Goal: Transaction & Acquisition: Purchase product/service

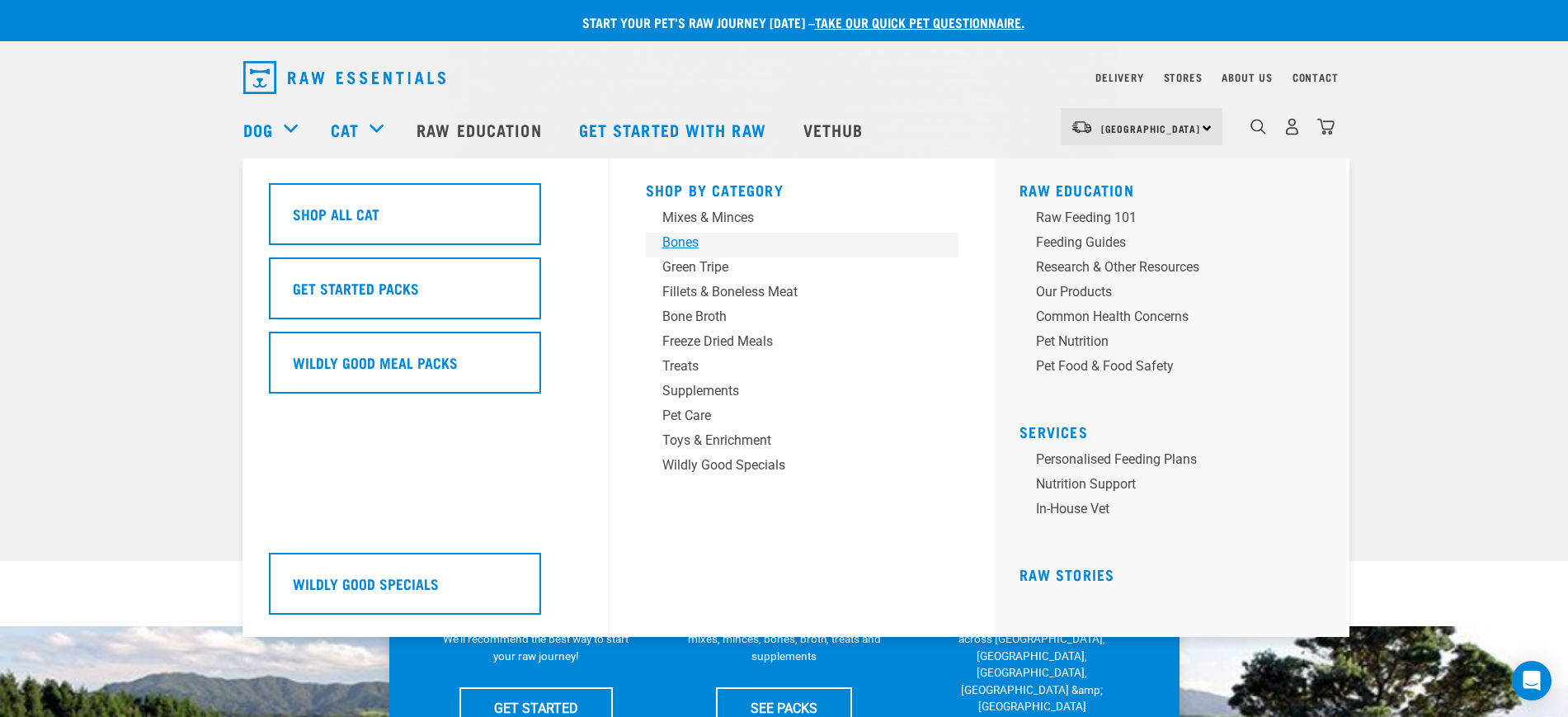
click at [691, 242] on div "Bones" at bounding box center [791, 242] width 257 height 20
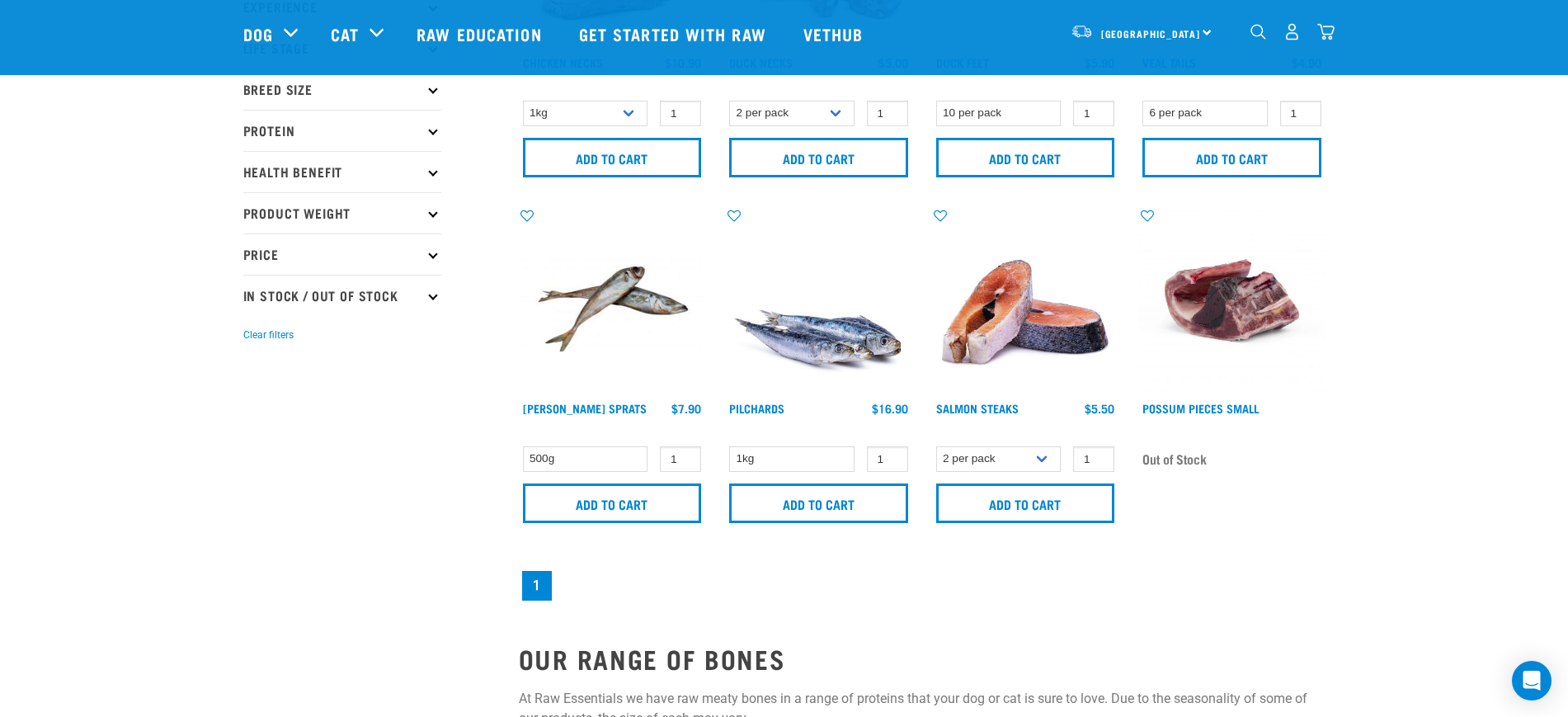
scroll to position [309, 0]
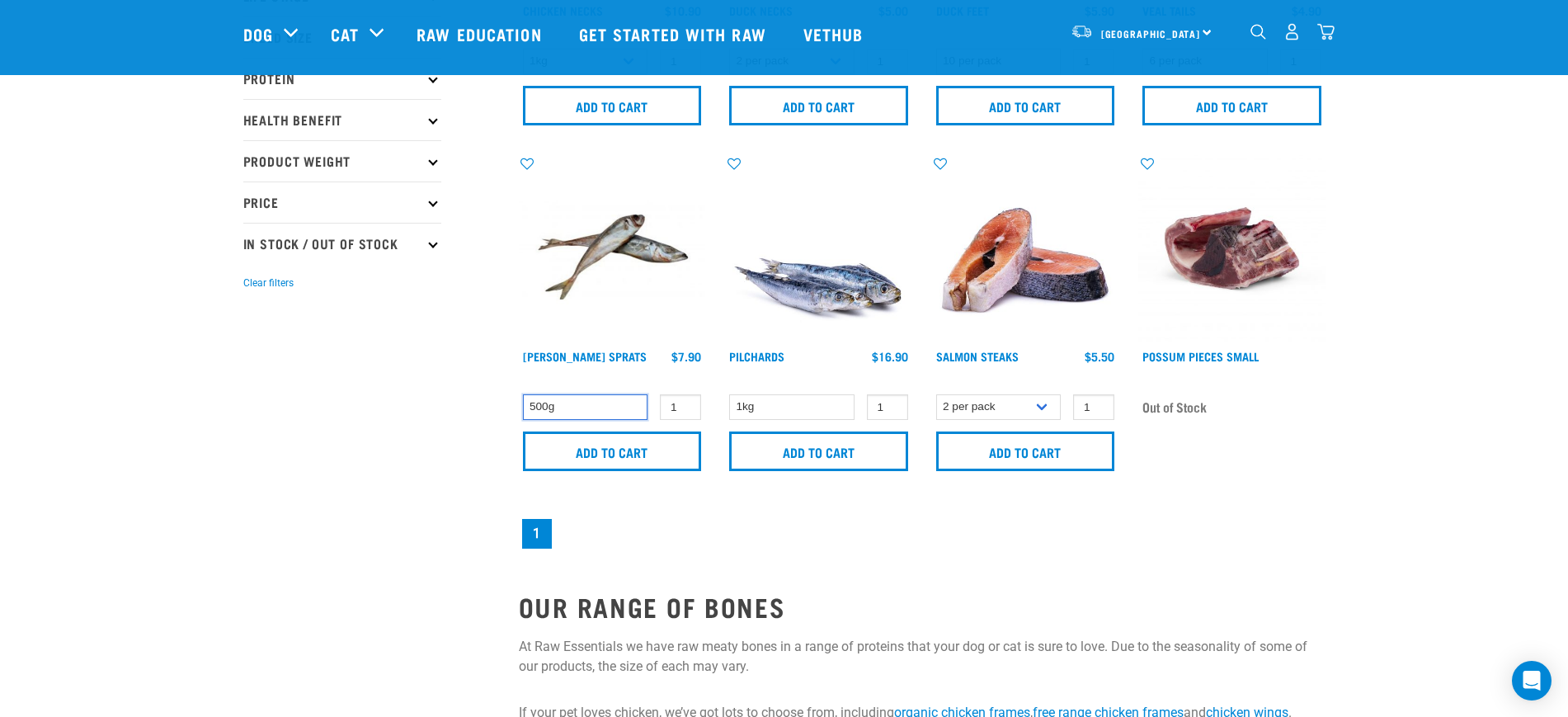
click at [563, 407] on select "500g" at bounding box center [586, 407] width 126 height 25
click at [685, 403] on input "2" at bounding box center [680, 407] width 41 height 25
type input "3"
click at [685, 403] on input "3" at bounding box center [680, 407] width 41 height 25
